Goal: Information Seeking & Learning: Learn about a topic

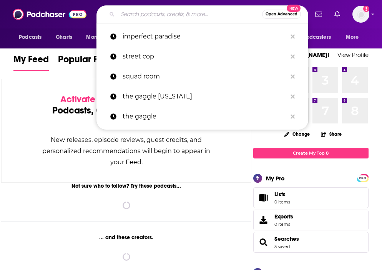
click at [120, 16] on input "Search podcasts, credits, & more..." at bounding box center [190, 14] width 145 height 12
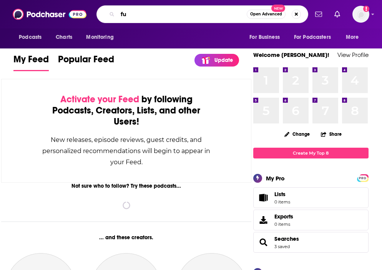
type input "f"
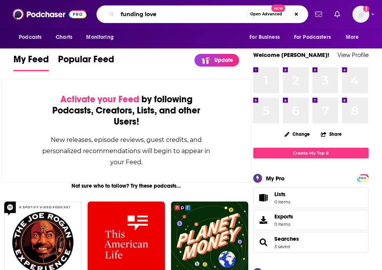
type input "funding love"
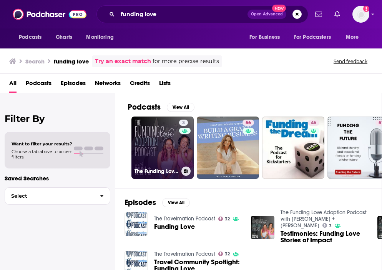
click at [150, 140] on link "3 The Funding Love Adoption Podcast with [PERSON_NAME] + [PERSON_NAME]" at bounding box center [162, 147] width 62 height 62
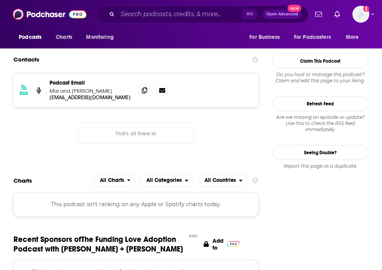
scroll to position [667, 0]
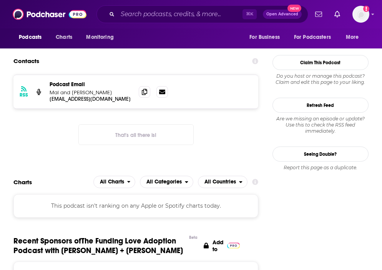
click at [90, 88] on div "Podcast Email Mal and [PERSON_NAME]" at bounding box center [91, 88] width 83 height 15
click at [143, 92] on icon at bounding box center [144, 91] width 5 height 6
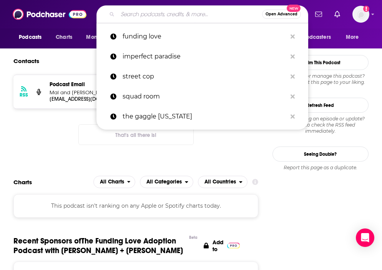
click at [155, 15] on input "Search podcasts, credits, & more..." at bounding box center [190, 14] width 145 height 12
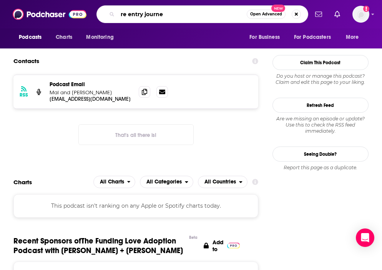
type input "re entry journey"
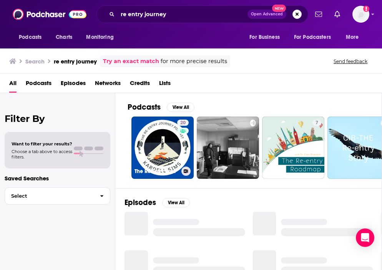
click at [160, 165] on link "20 The Re-Entry Journey: Attacking Recidivism" at bounding box center [162, 147] width 62 height 62
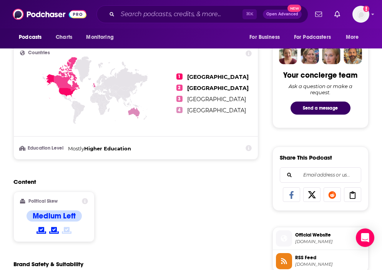
scroll to position [650, 0]
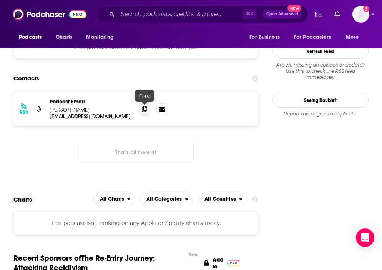
click at [146, 112] on span at bounding box center [145, 109] width 12 height 12
click at [143, 20] on div "⌘ K Open Advanced New" at bounding box center [203, 14] width 212 height 18
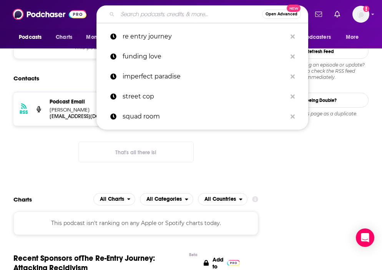
click at [138, 14] on input "Search podcasts, credits, & more..." at bounding box center [190, 14] width 145 height 12
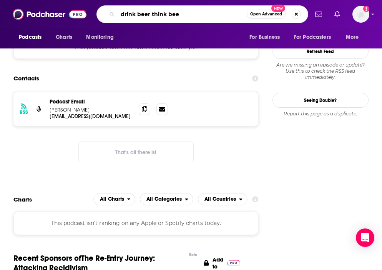
type input "drink beer think beer"
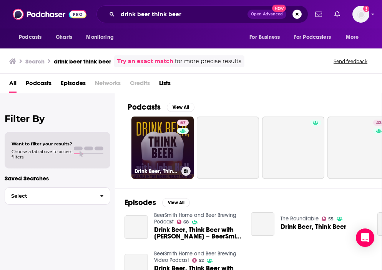
click at [153, 148] on link "57 Drink Beer, Think Beer With [PERSON_NAME]" at bounding box center [162, 147] width 62 height 62
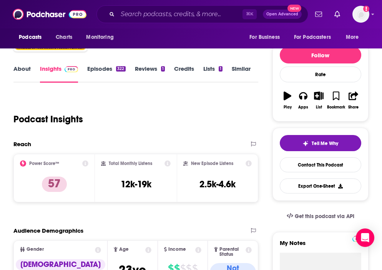
scroll to position [166, 0]
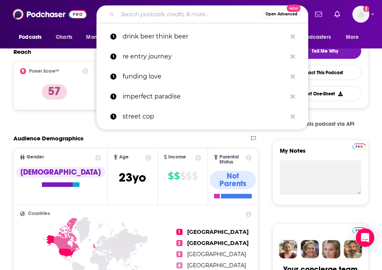
click at [153, 16] on input "Search podcasts, credits, & more..." at bounding box center [190, 14] width 145 height 12
type input "e"
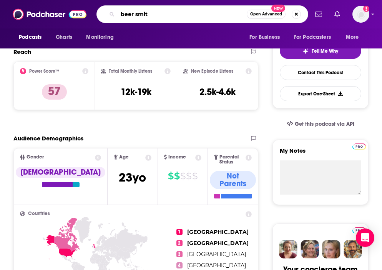
type input "beer [PERSON_NAME]"
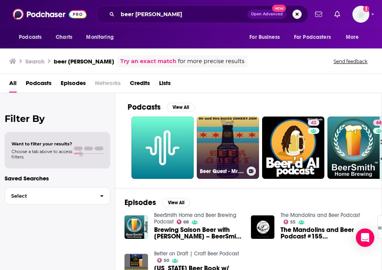
click at [226, 152] on link "Beer Quest - Mr. and [PERSON_NAME] Comedy" at bounding box center [228, 147] width 62 height 62
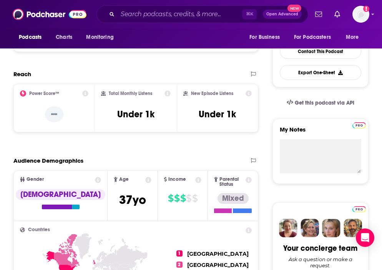
scroll to position [200, 0]
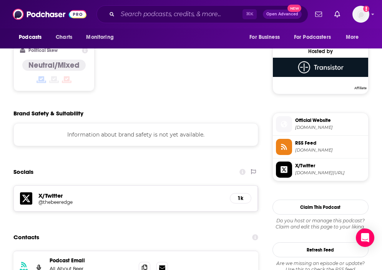
scroll to position [654, 0]
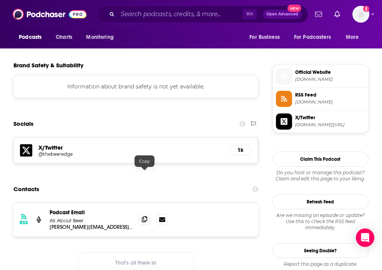
click at [143, 216] on icon at bounding box center [144, 219] width 5 height 6
